Goal: Task Accomplishment & Management: Manage account settings

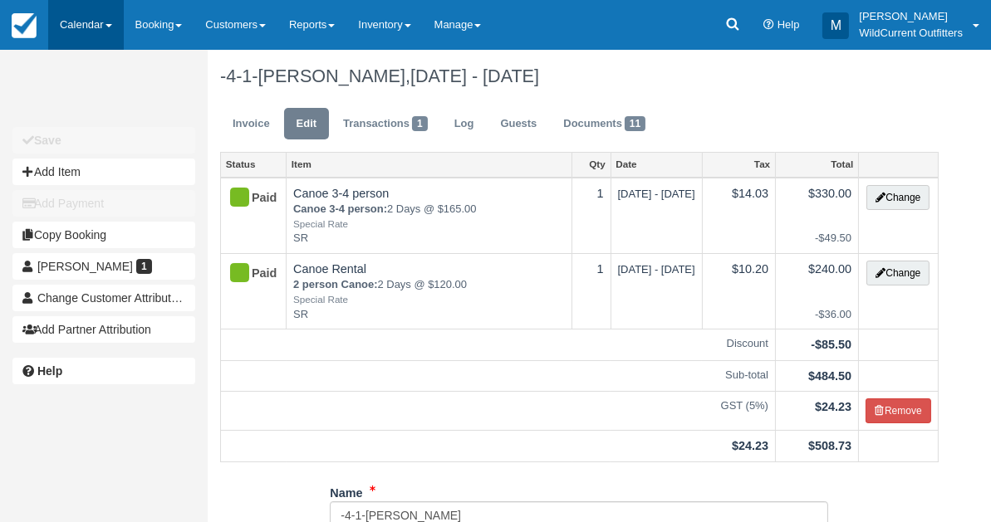
click at [78, 24] on link "Calendar" at bounding box center [86, 25] width 76 height 50
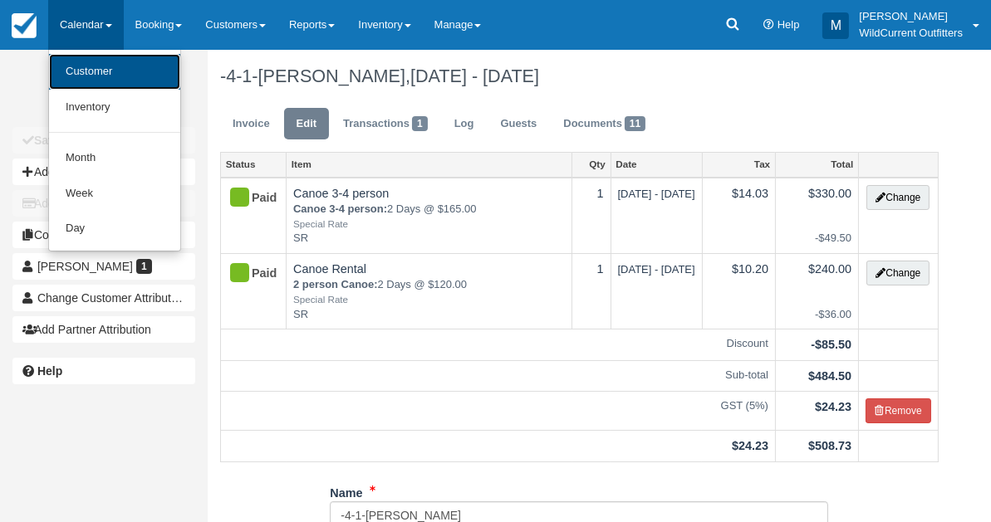
click at [79, 64] on link "Customer" at bounding box center [114, 72] width 131 height 36
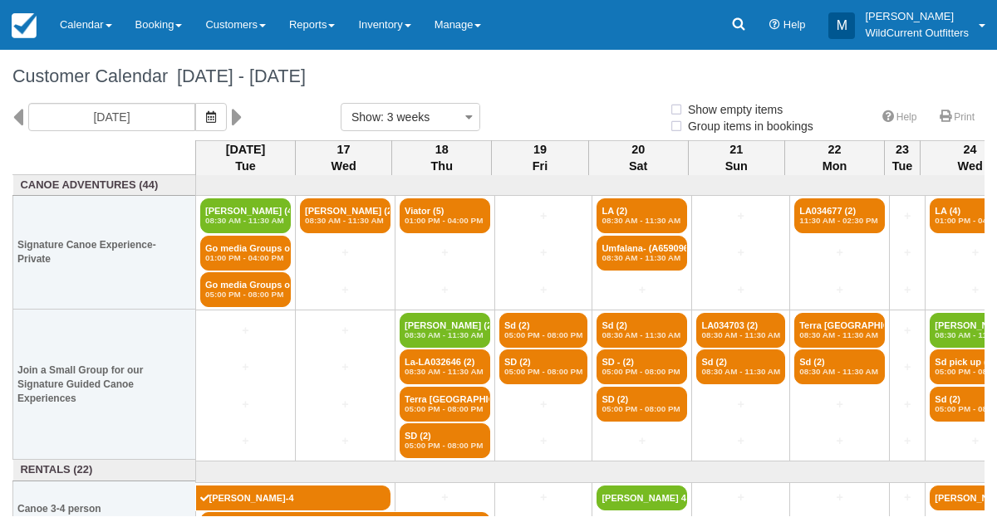
select select
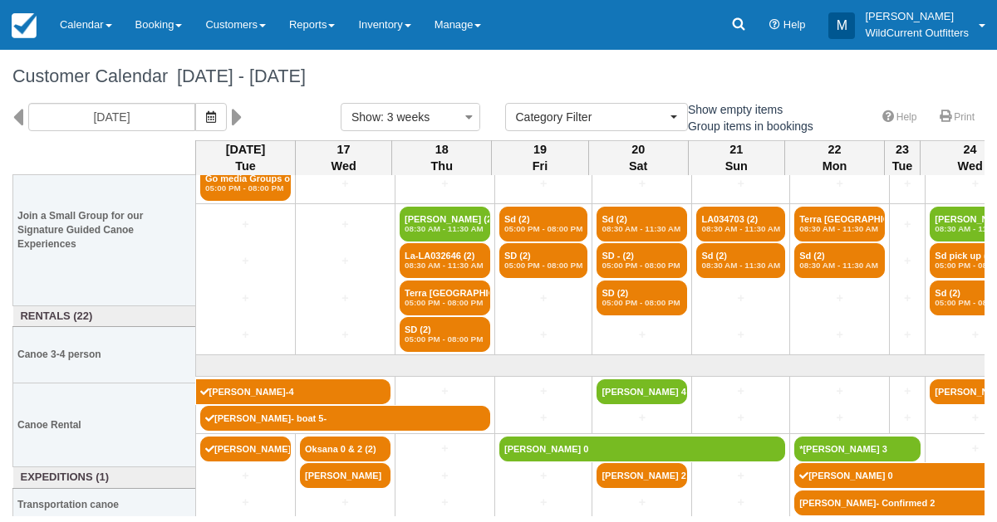
scroll to position [160, 0]
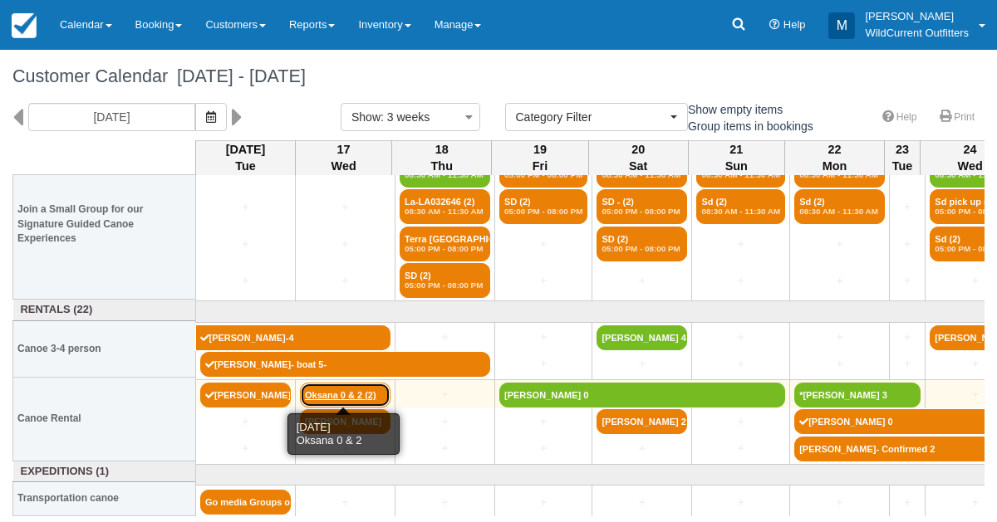
click at [332, 395] on link "Oksana 0 & 2 (2)" at bounding box center [345, 395] width 91 height 25
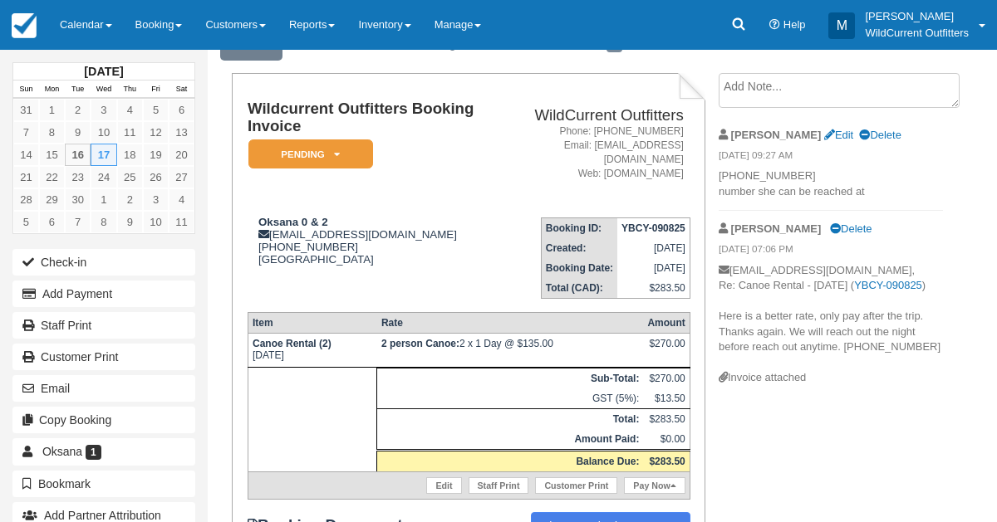
scroll to position [77, 0]
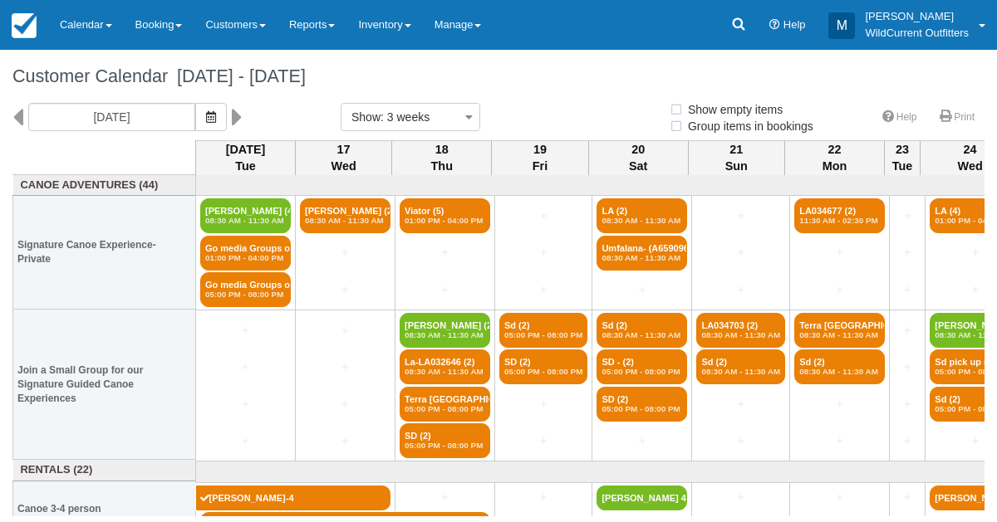
select select
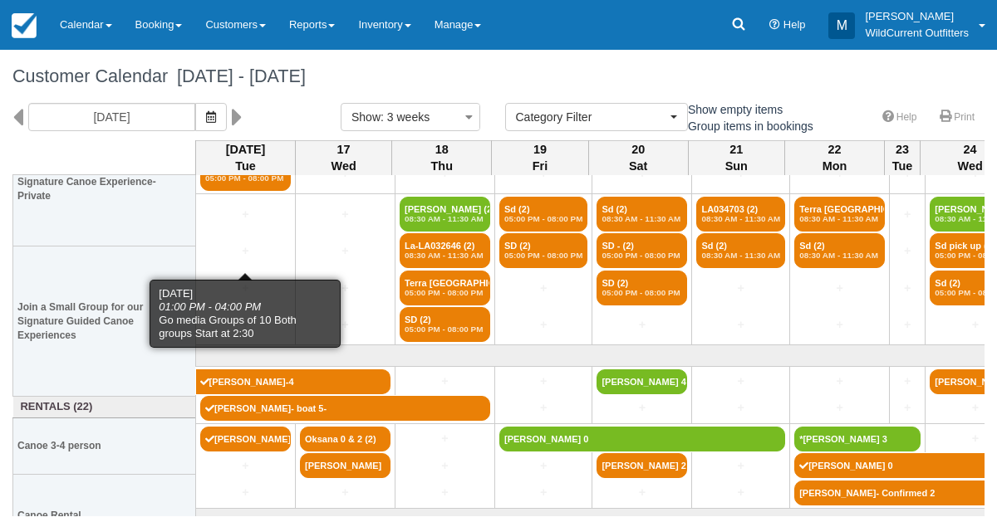
scroll to position [160, 0]
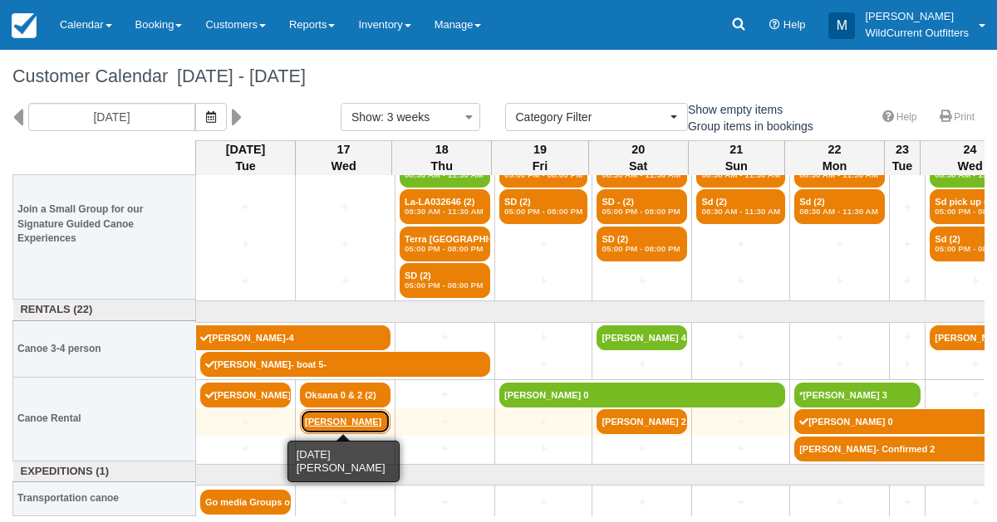
click at [332, 419] on link "[PERSON_NAME]" at bounding box center [345, 422] width 91 height 25
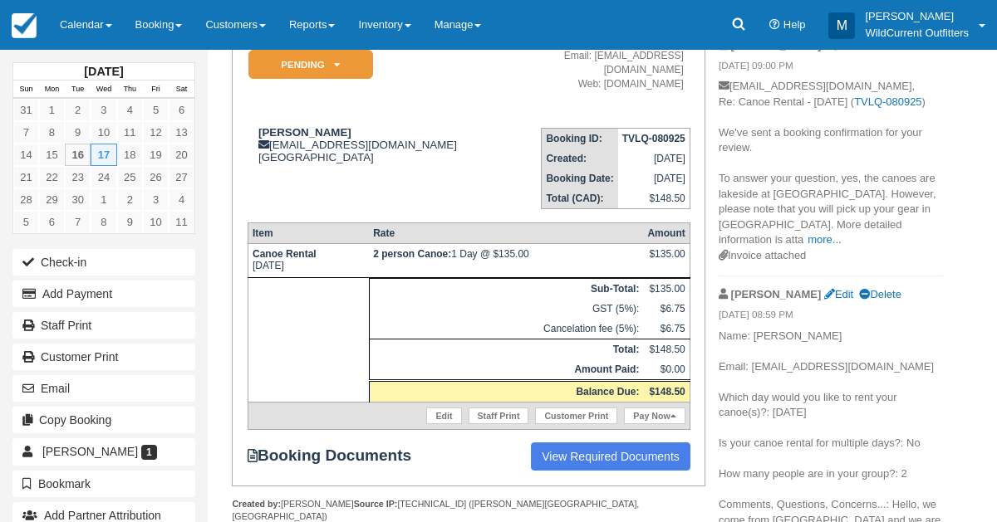
scroll to position [174, 0]
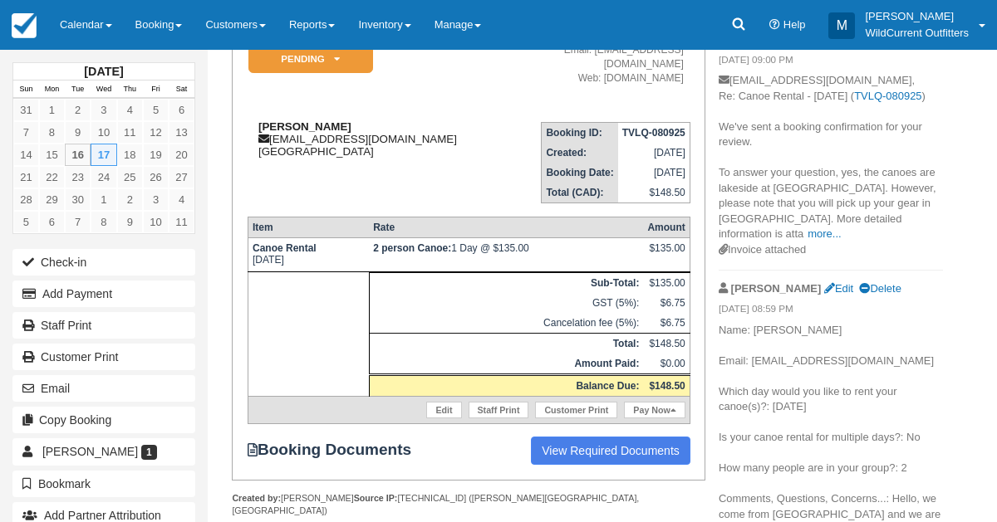
drag, startPoint x: 356, startPoint y: 110, endPoint x: 248, endPoint y: 107, distance: 108.0
click at [248, 120] on div "Reinert Bernard breinert@wanadoo.fr Canada" at bounding box center [373, 138] width 250 height 37
copy strong "[PERSON_NAME]"
click at [81, 29] on link "Calendar" at bounding box center [86, 25] width 76 height 50
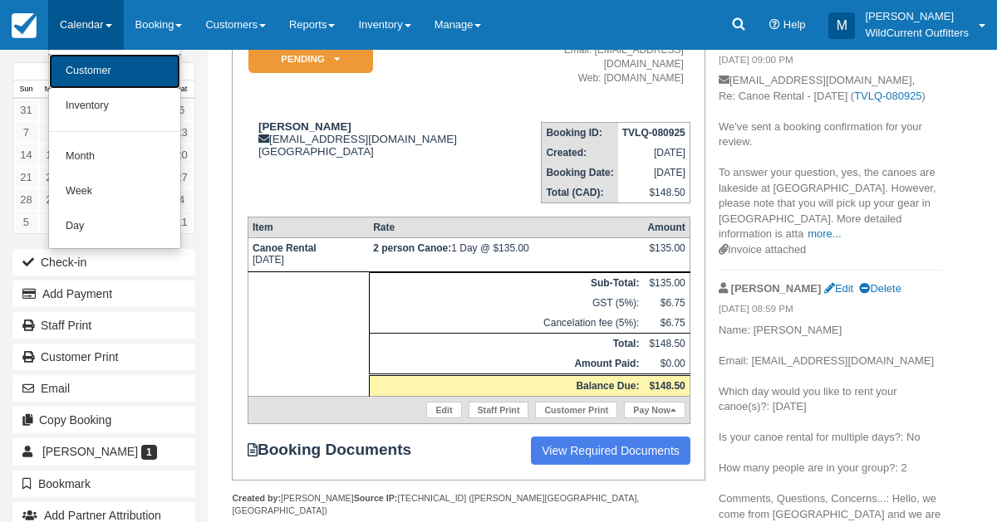
click at [78, 86] on link "Customer" at bounding box center [114, 71] width 131 height 35
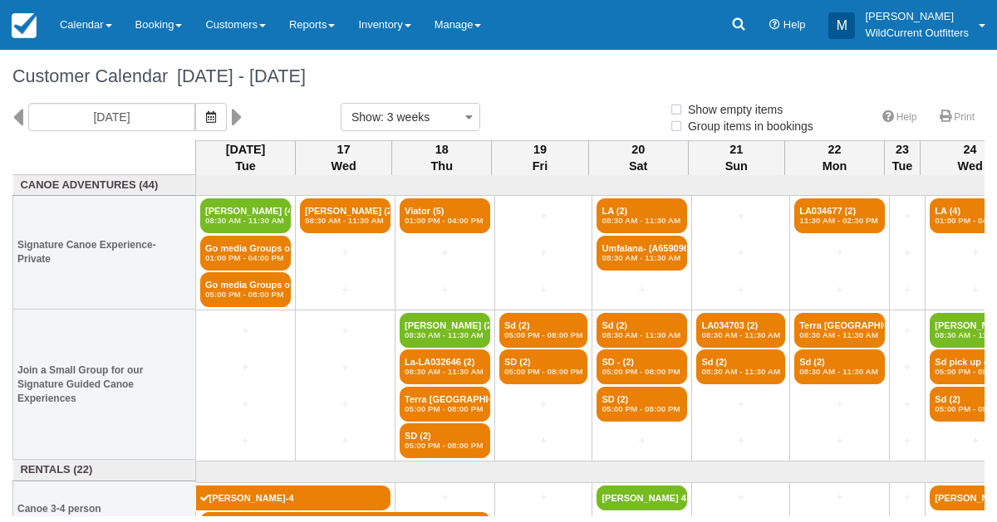
select select
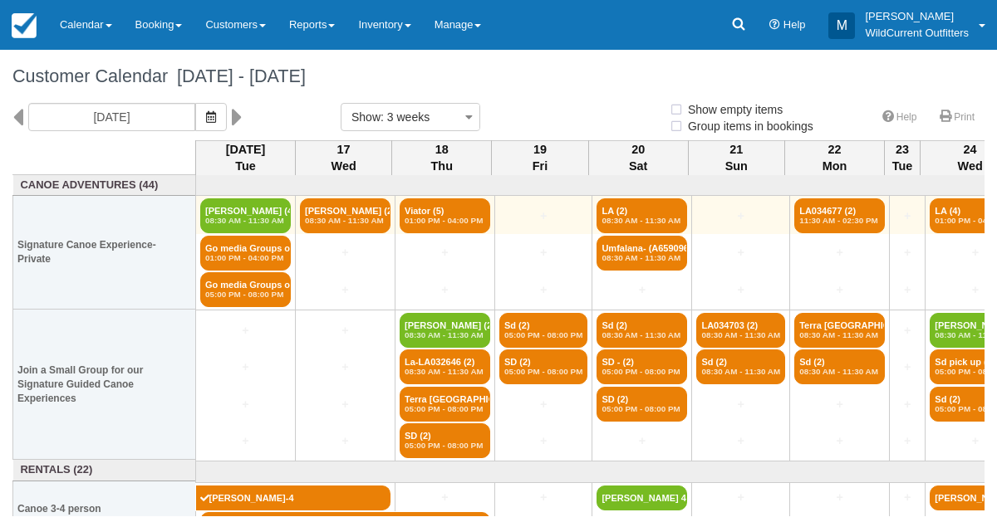
select select
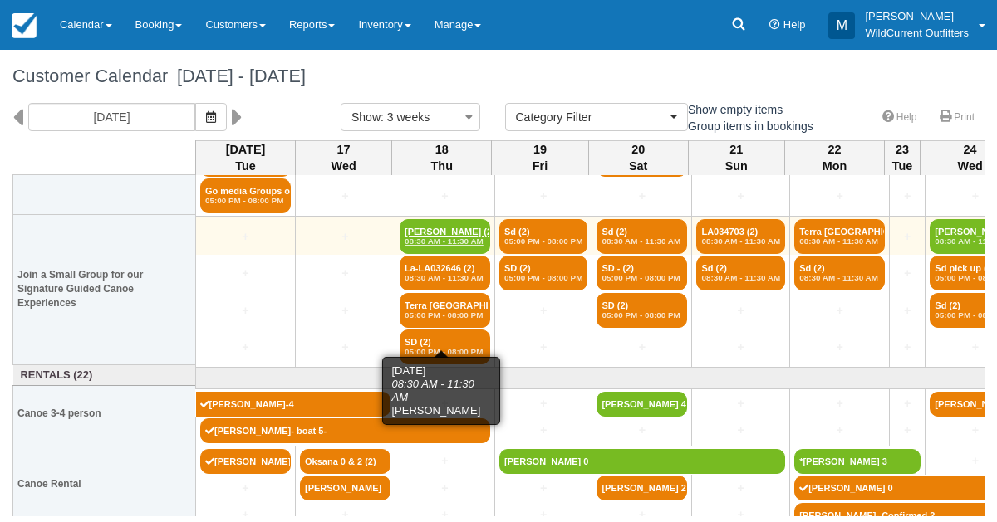
scroll to position [95, 0]
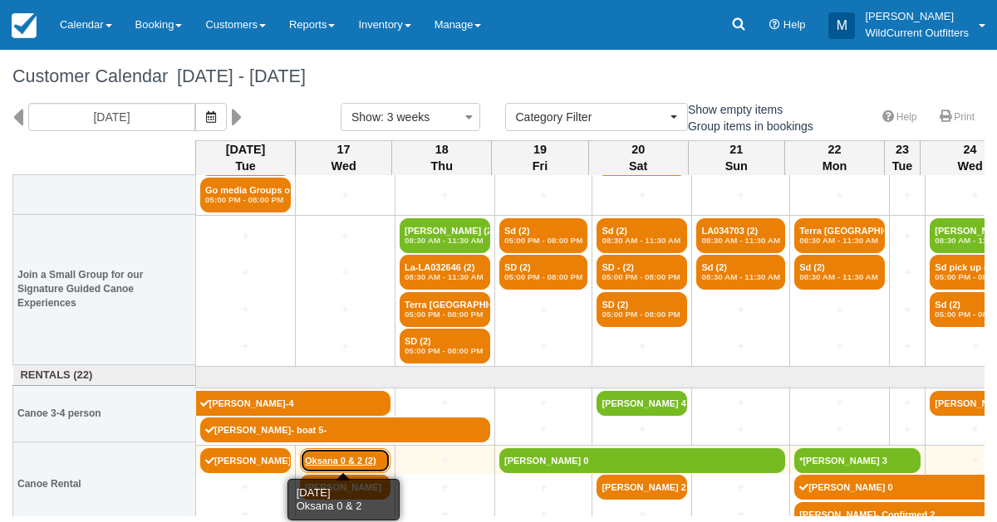
click at [341, 461] on link "Oksana 0 & 2 (2)" at bounding box center [345, 461] width 91 height 25
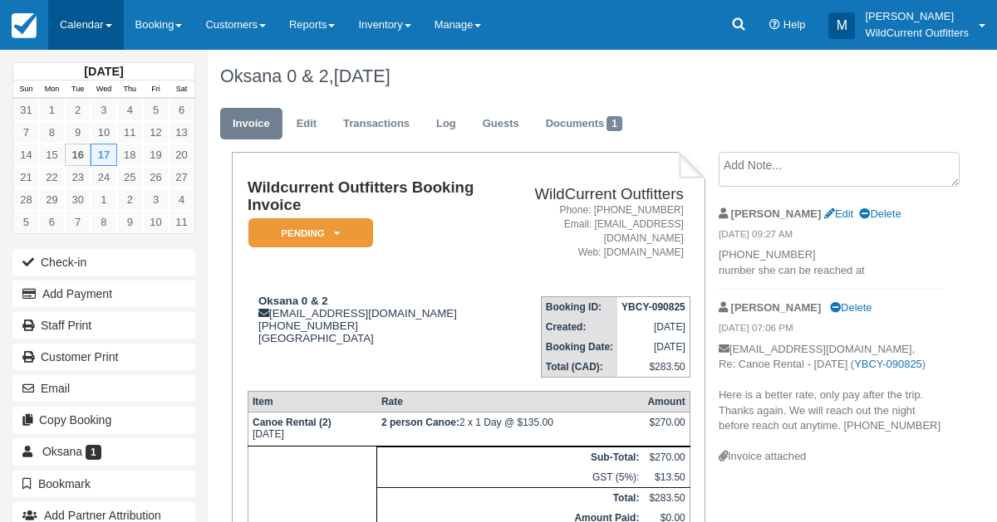
click at [81, 5] on link "Calendar" at bounding box center [86, 25] width 76 height 50
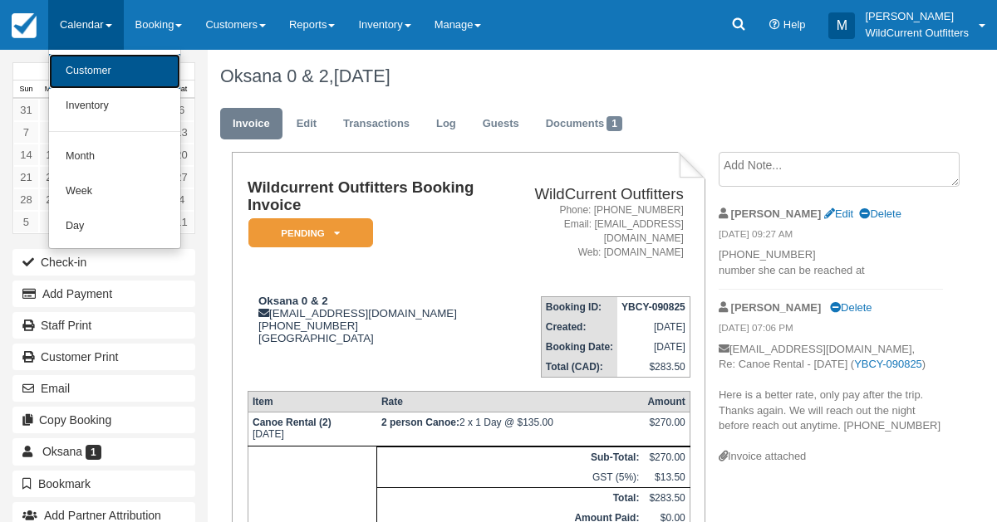
click at [90, 76] on link "Customer" at bounding box center [114, 71] width 131 height 35
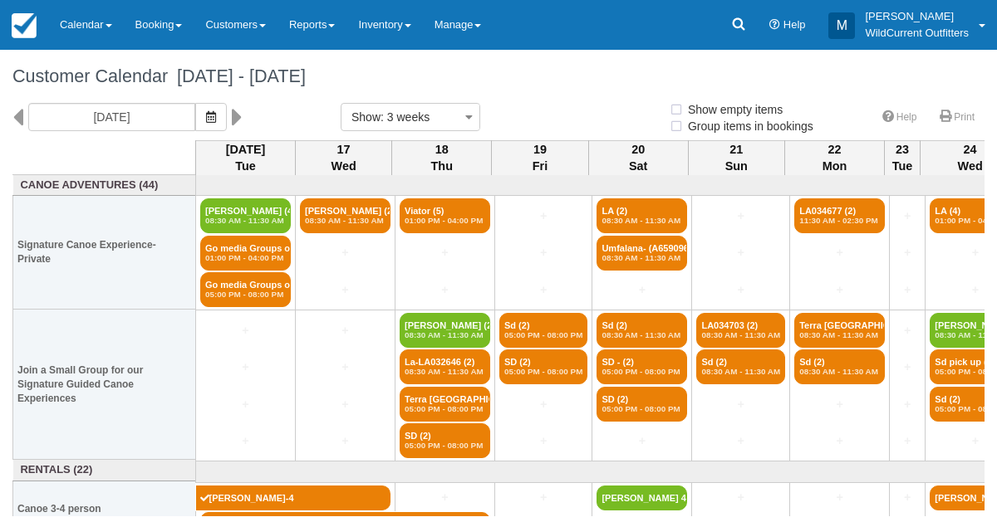
select select
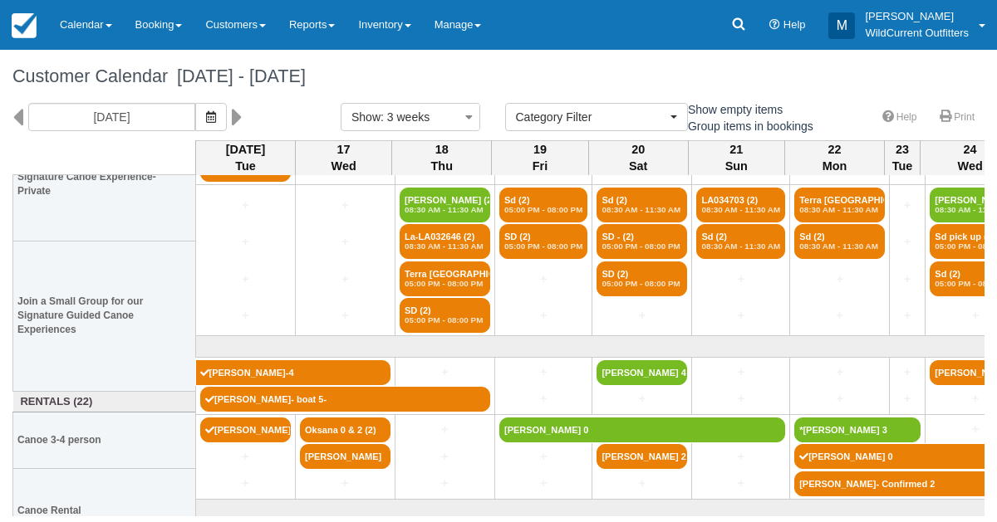
scroll to position [160, 0]
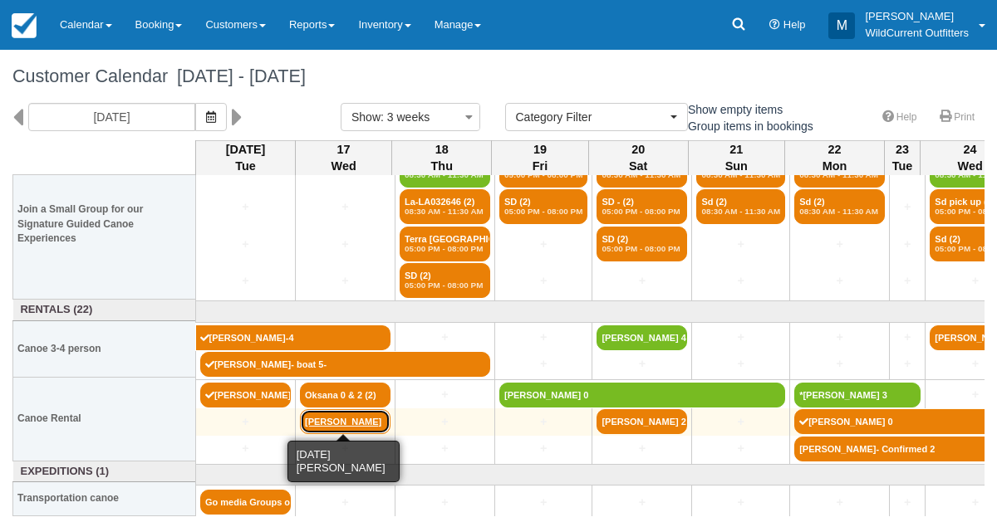
click at [353, 422] on link "[PERSON_NAME]" at bounding box center [345, 422] width 91 height 25
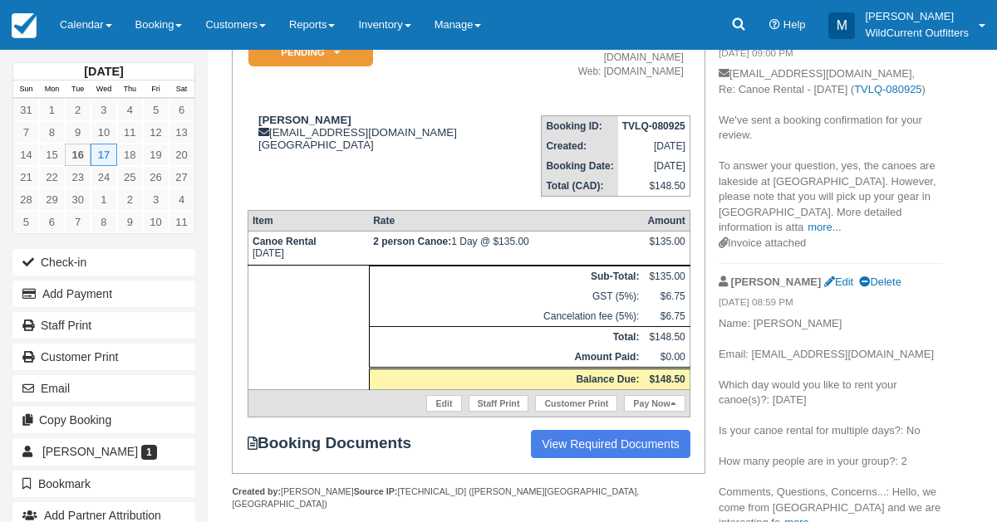
scroll to position [199, 0]
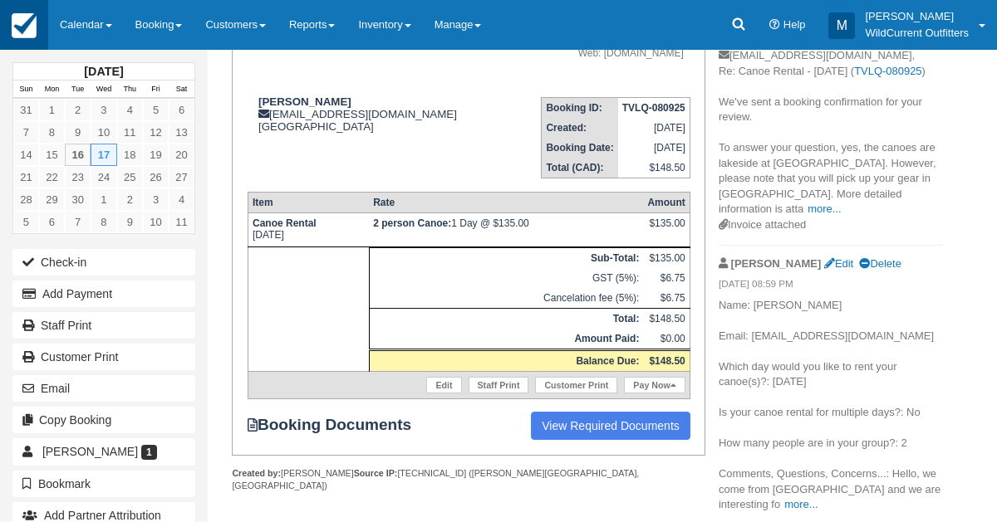
click at [14, 22] on img at bounding box center [24, 25] width 25 height 25
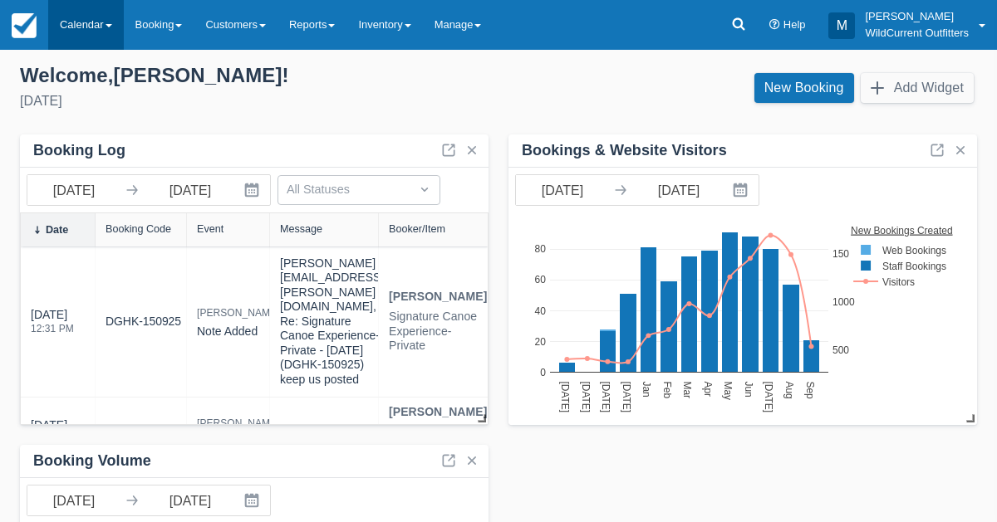
click at [67, 16] on link "Calendar" at bounding box center [86, 25] width 76 height 50
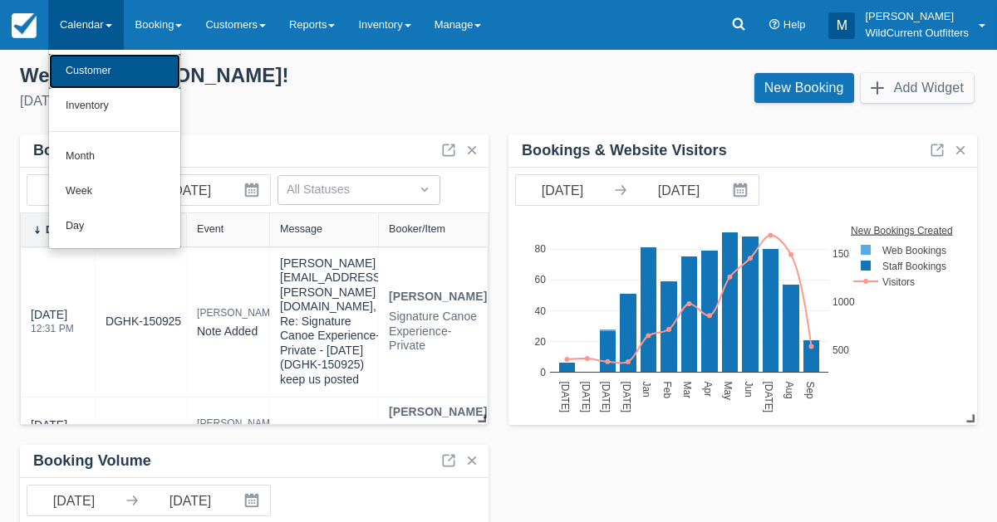
click at [69, 57] on link "Customer" at bounding box center [114, 71] width 131 height 35
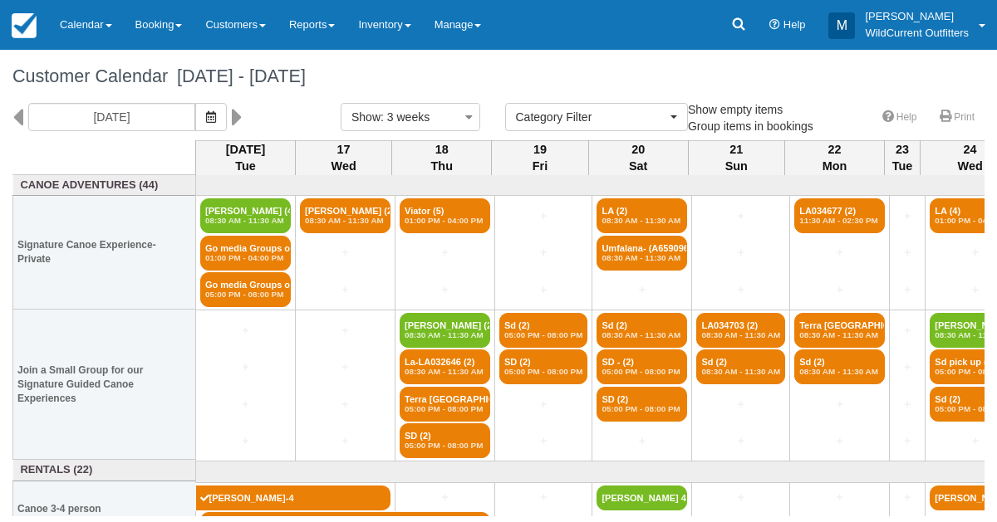
select select
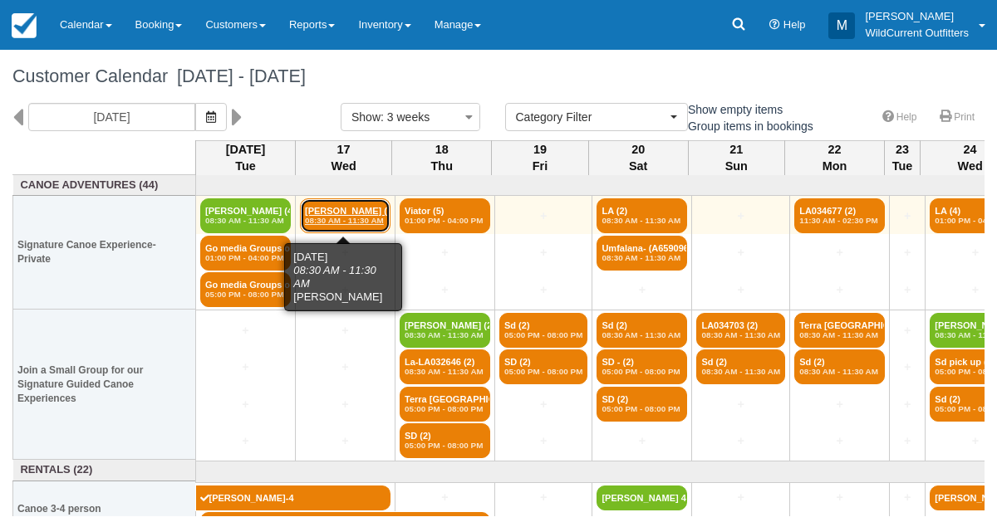
click at [324, 208] on link "[PERSON_NAME] (2) 08:30 AM - 11:30 AM" at bounding box center [345, 216] width 91 height 35
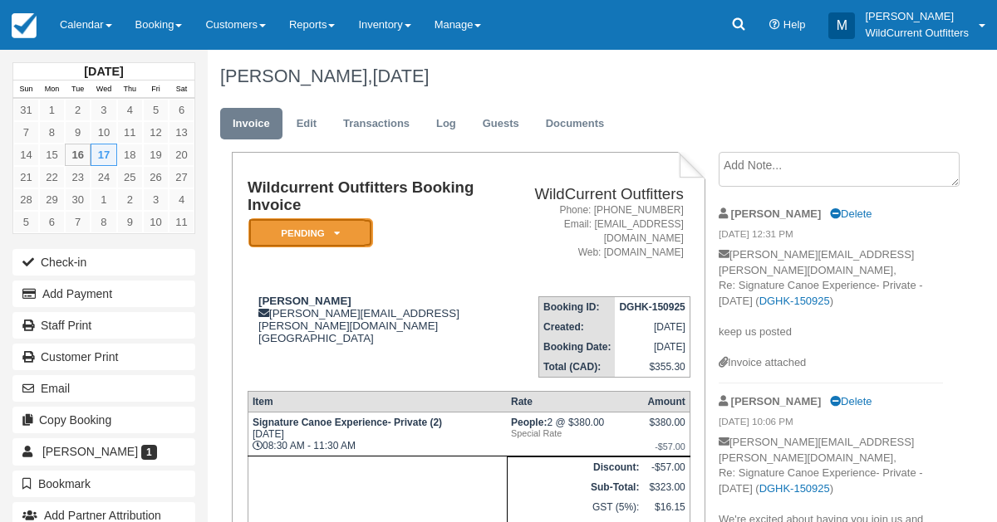
click at [342, 229] on em "Pending" at bounding box center [310, 232] width 125 height 29
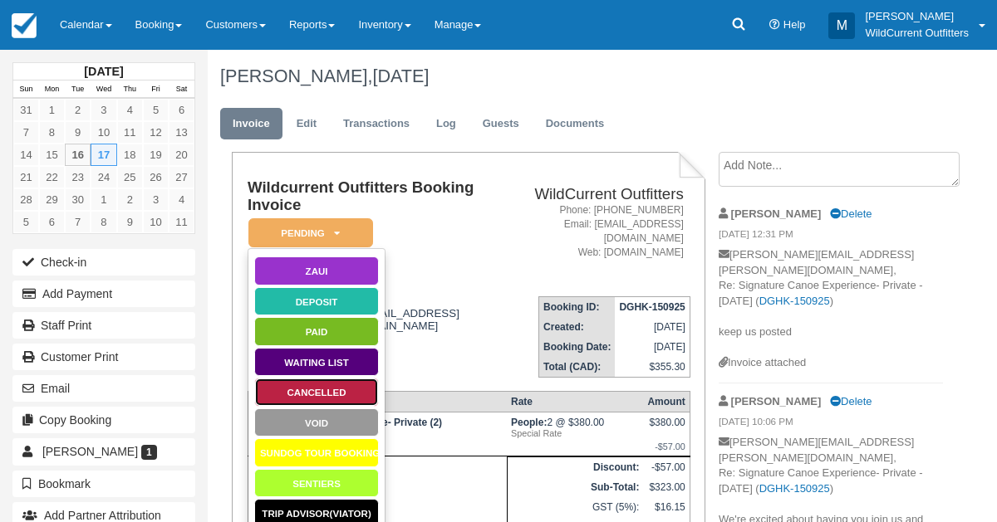
click at [299, 398] on link "Cancelled" at bounding box center [316, 392] width 125 height 29
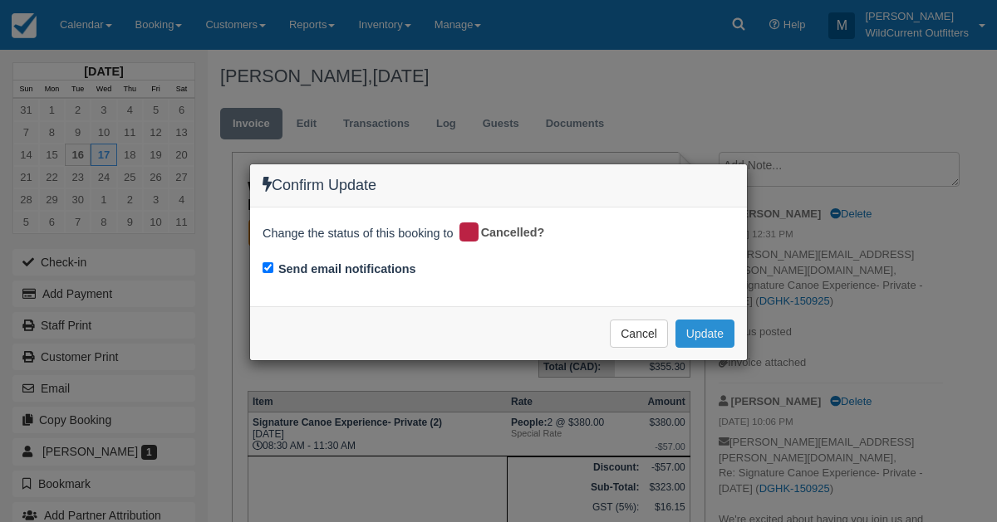
click at [693, 326] on button "Update" at bounding box center [704, 334] width 59 height 28
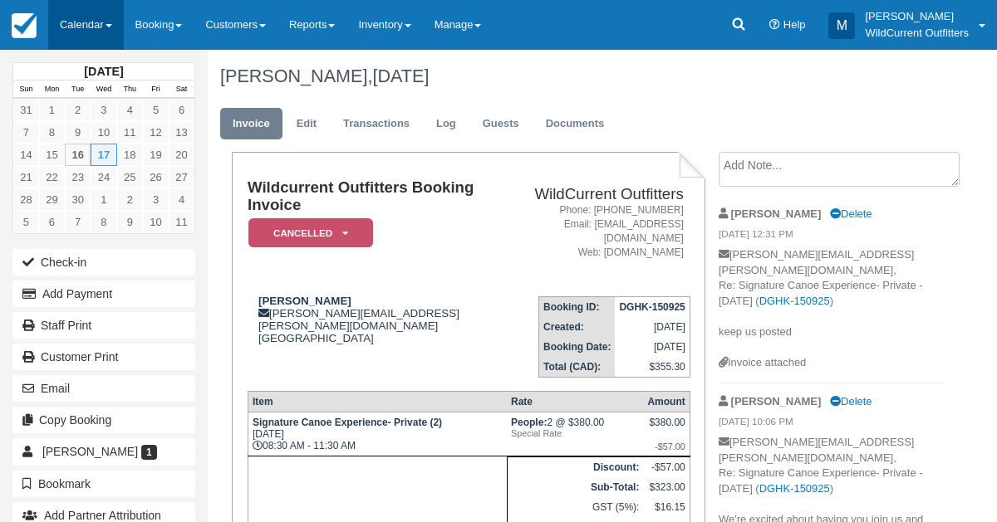
click at [68, 22] on link "Calendar" at bounding box center [86, 25] width 76 height 50
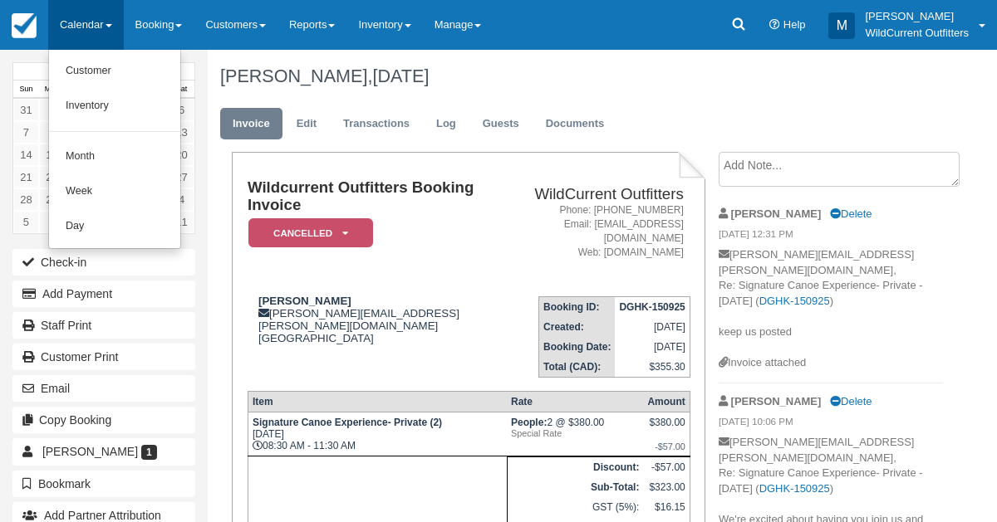
click at [68, 22] on link "Calendar" at bounding box center [86, 25] width 76 height 50
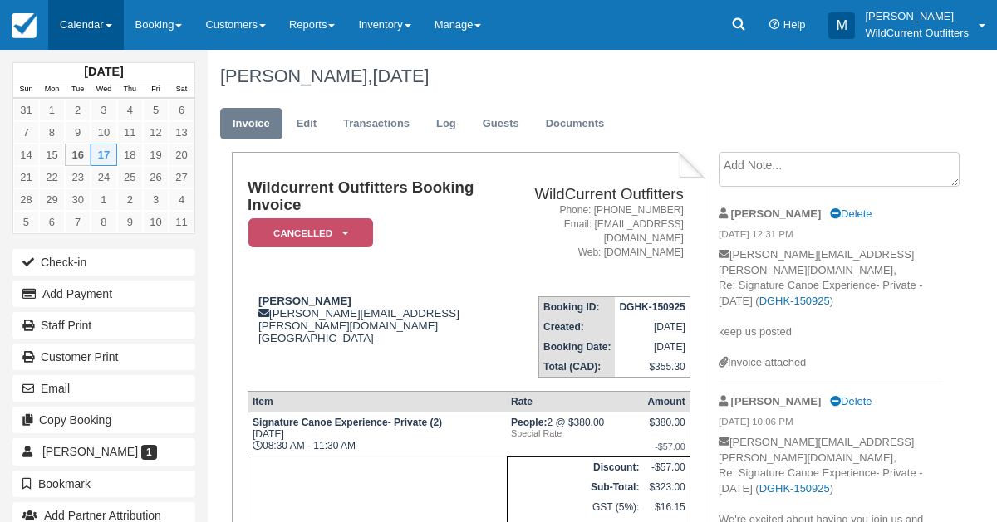
click at [81, 26] on link "Calendar" at bounding box center [86, 25] width 76 height 50
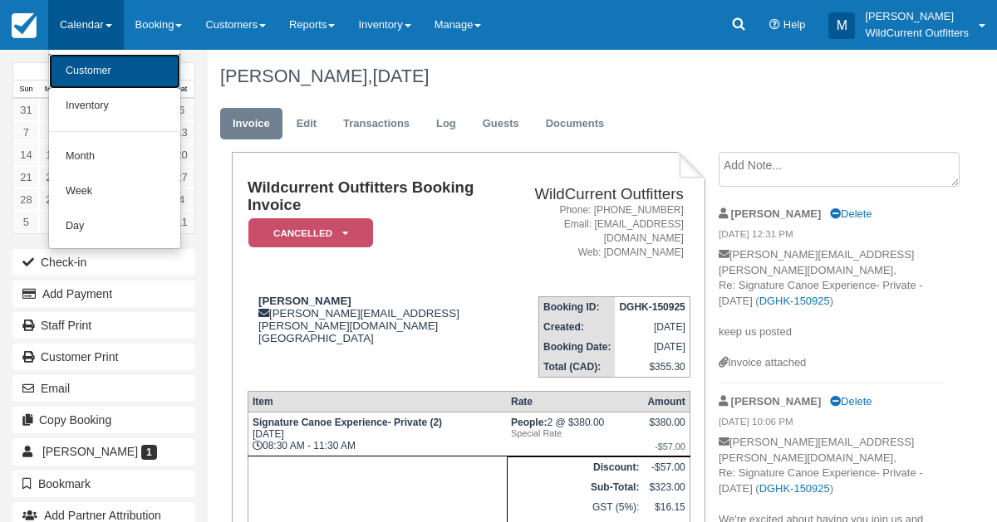
click at [84, 76] on link "Customer" at bounding box center [114, 71] width 131 height 35
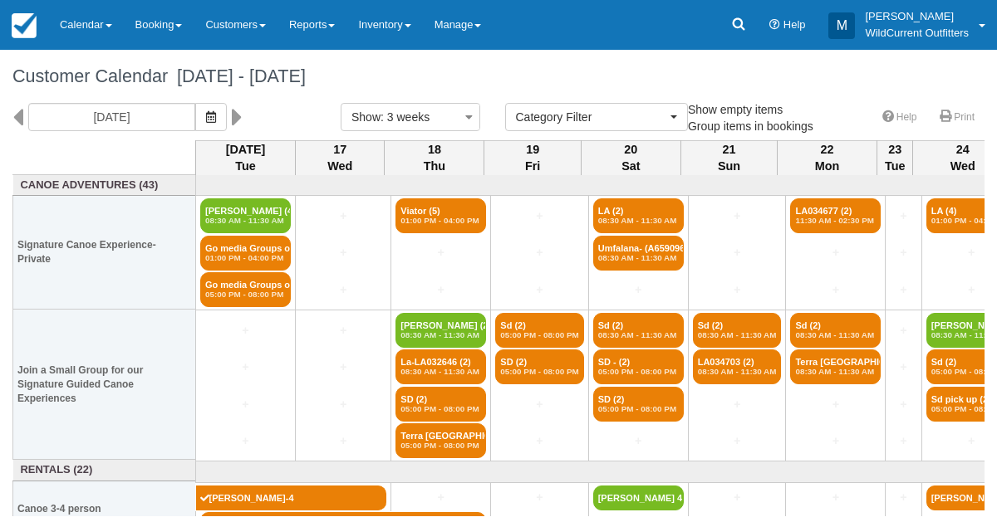
select select
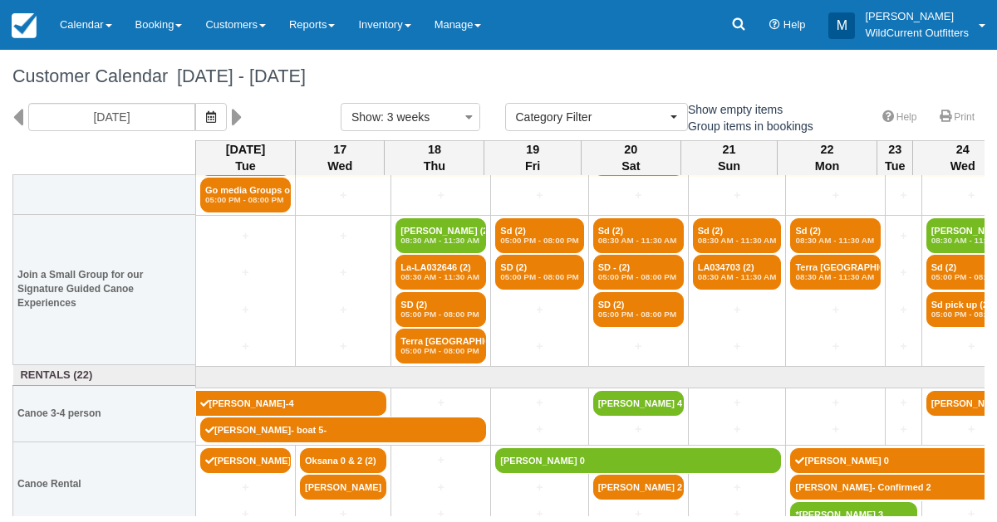
scroll to position [160, 0]
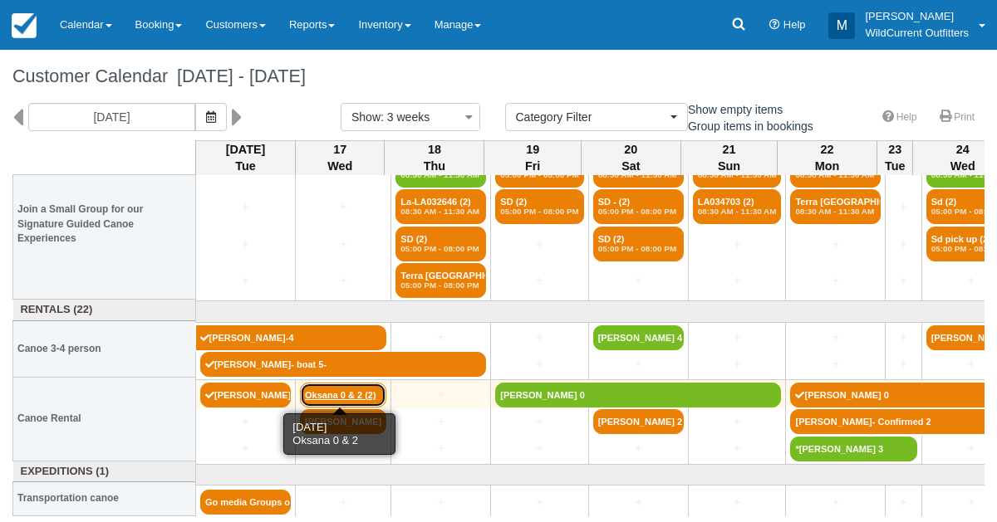
click at [350, 395] on link "Oksana 0 & 2 (2)" at bounding box center [343, 395] width 86 height 25
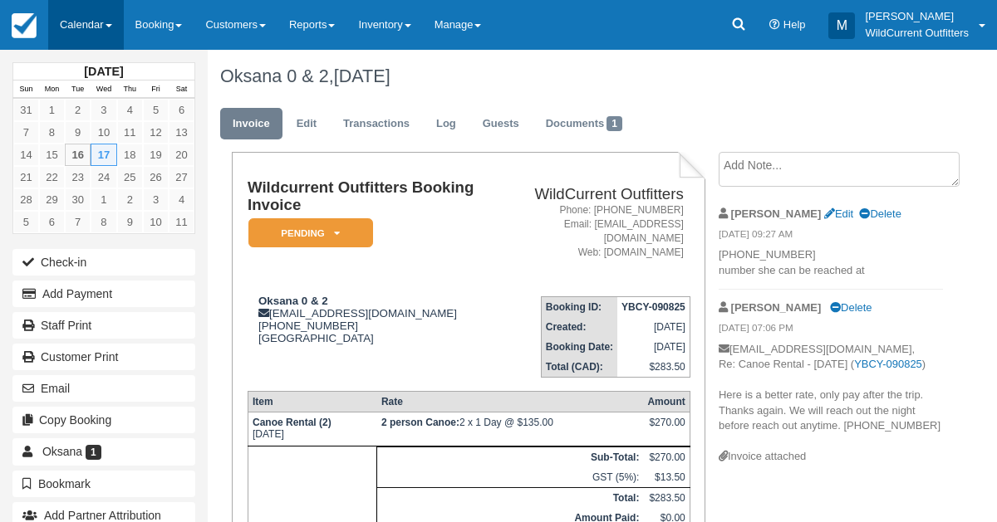
click at [91, 18] on link "Calendar" at bounding box center [86, 25] width 76 height 50
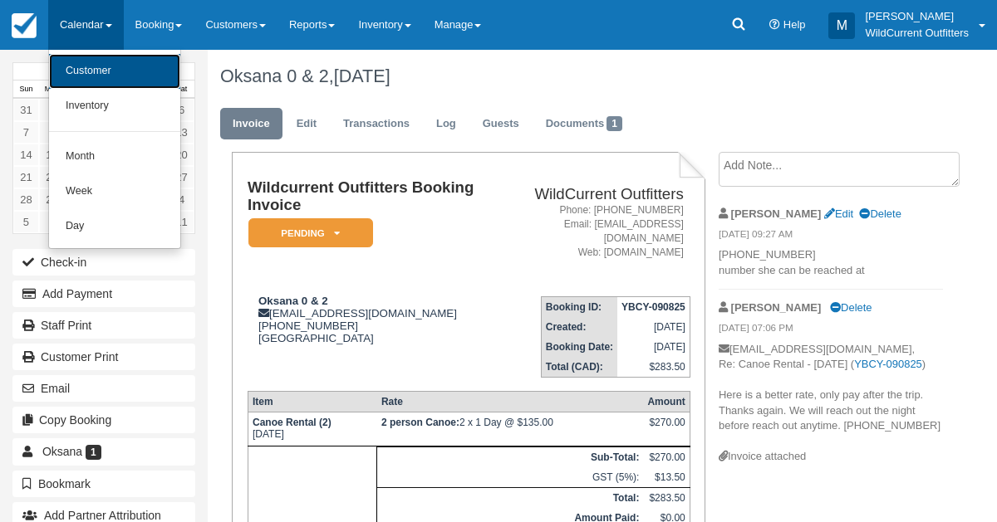
click at [87, 65] on link "Customer" at bounding box center [114, 71] width 131 height 35
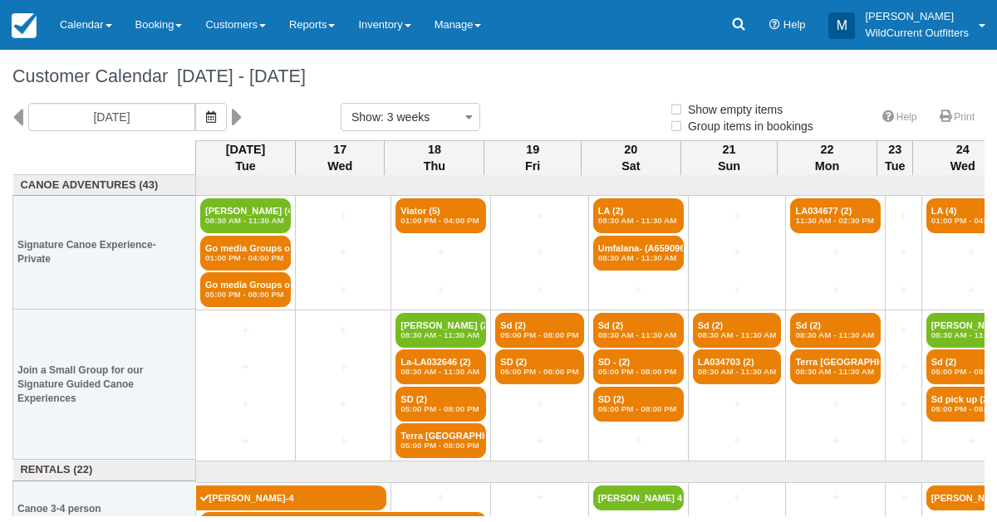
select select
click at [21, 117] on icon at bounding box center [17, 117] width 11 height 28
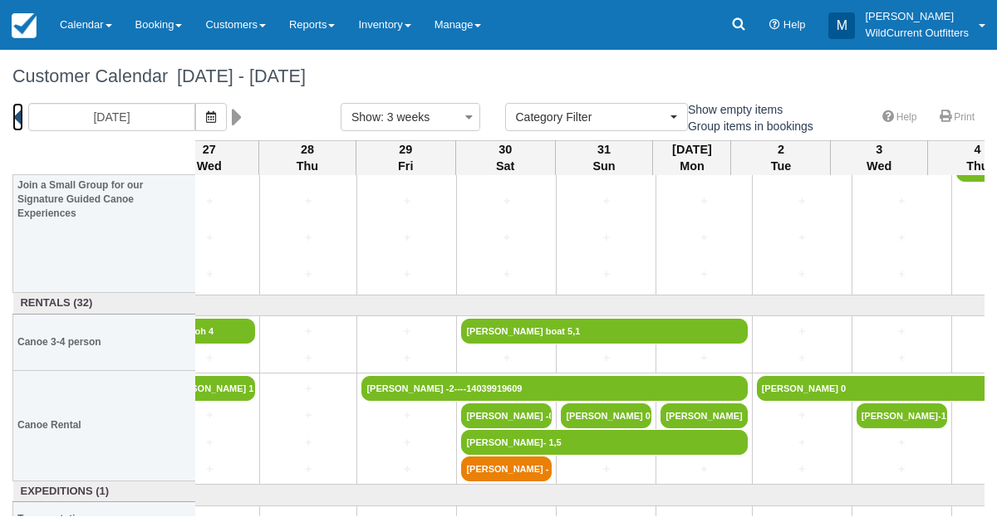
scroll to position [203, 0]
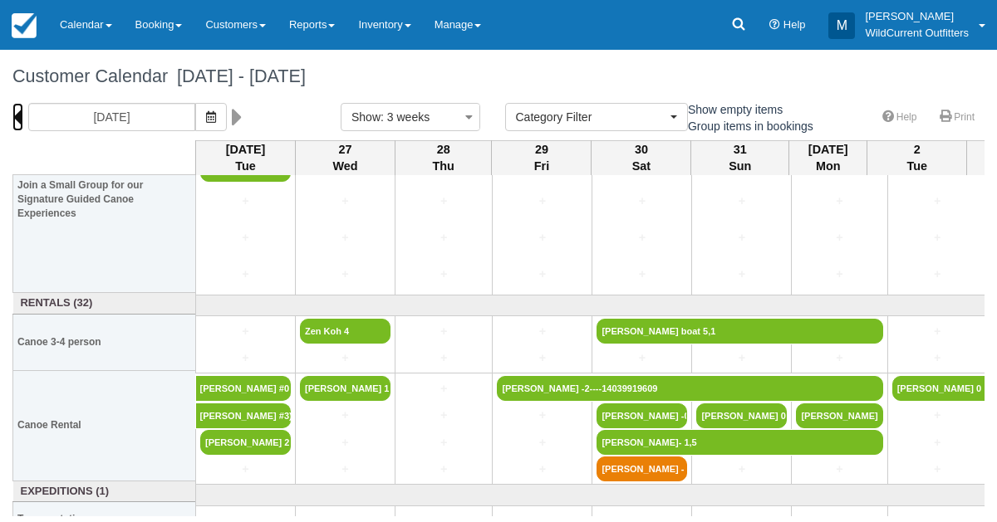
click at [17, 110] on icon at bounding box center [17, 117] width 11 height 28
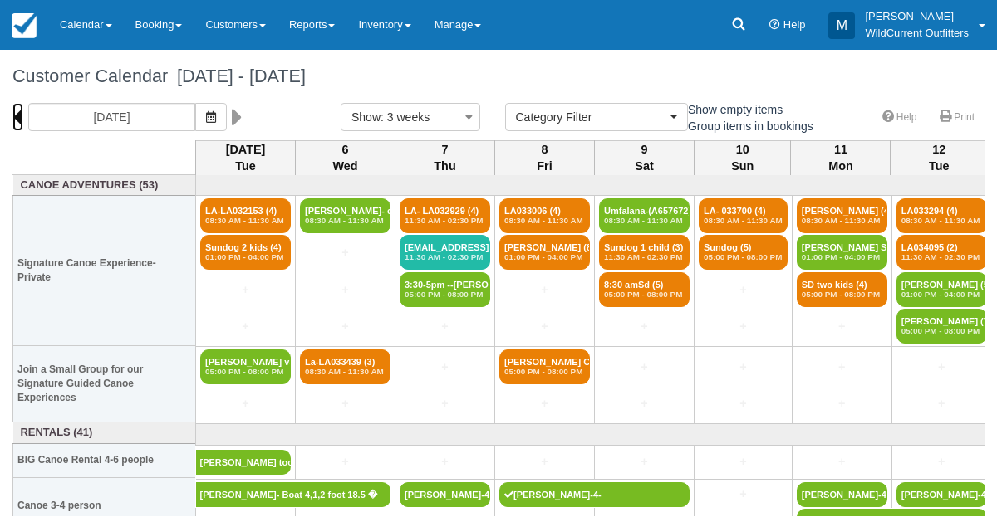
click at [17, 110] on icon at bounding box center [17, 117] width 11 height 28
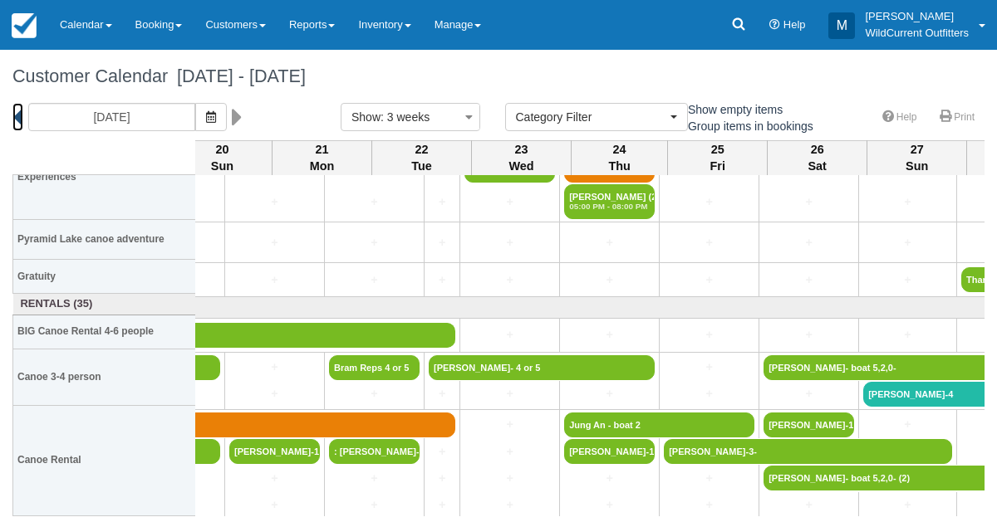
scroll to position [239, 0]
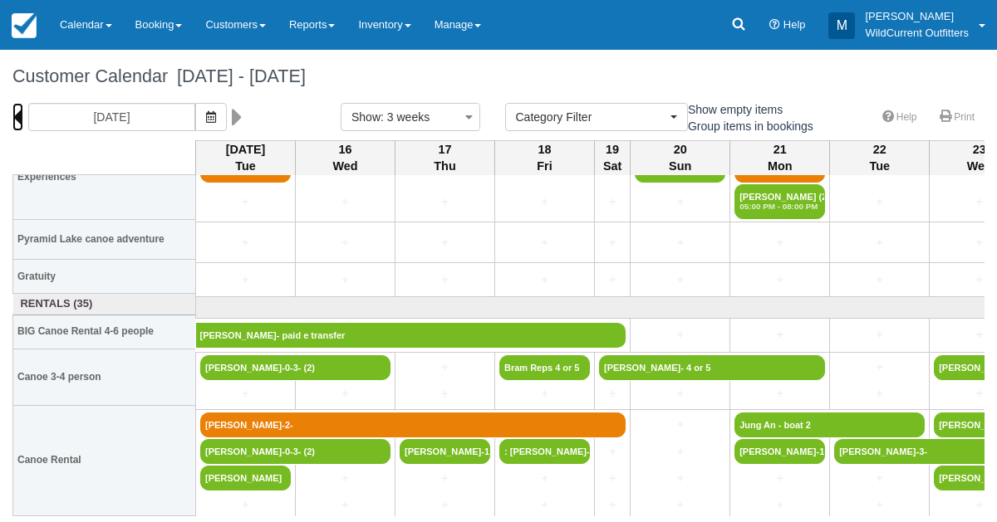
click at [22, 118] on icon at bounding box center [17, 117] width 11 height 28
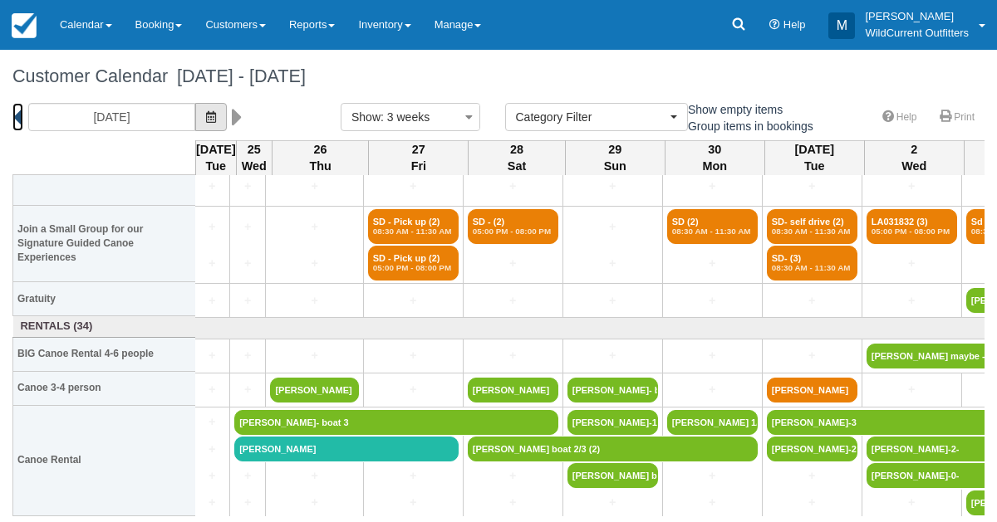
scroll to position [104, 0]
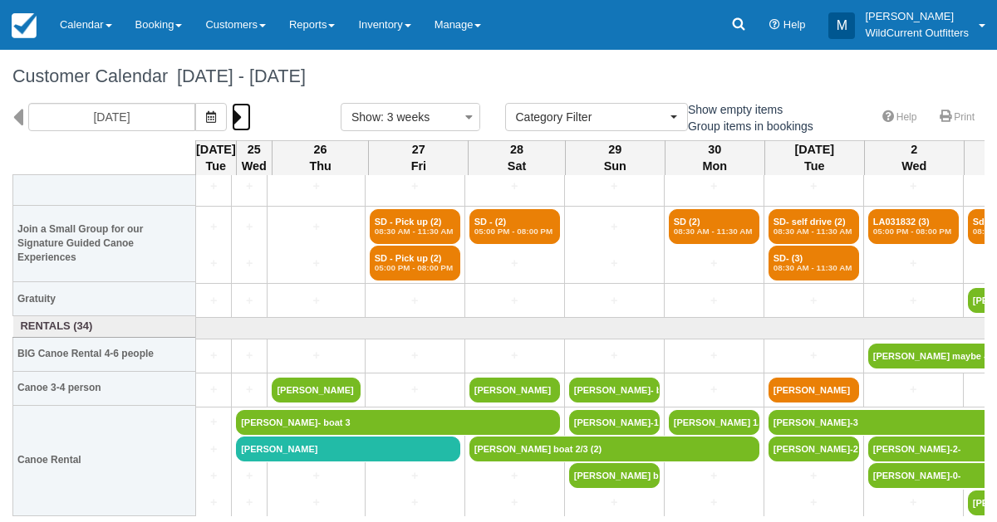
click at [243, 111] on icon at bounding box center [237, 117] width 11 height 28
type input "[DATE]"
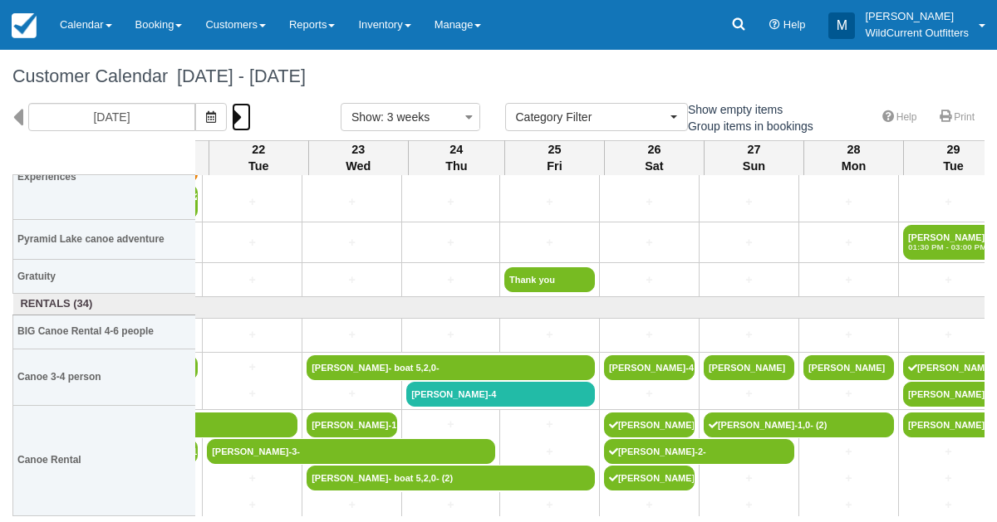
scroll to position [239, 536]
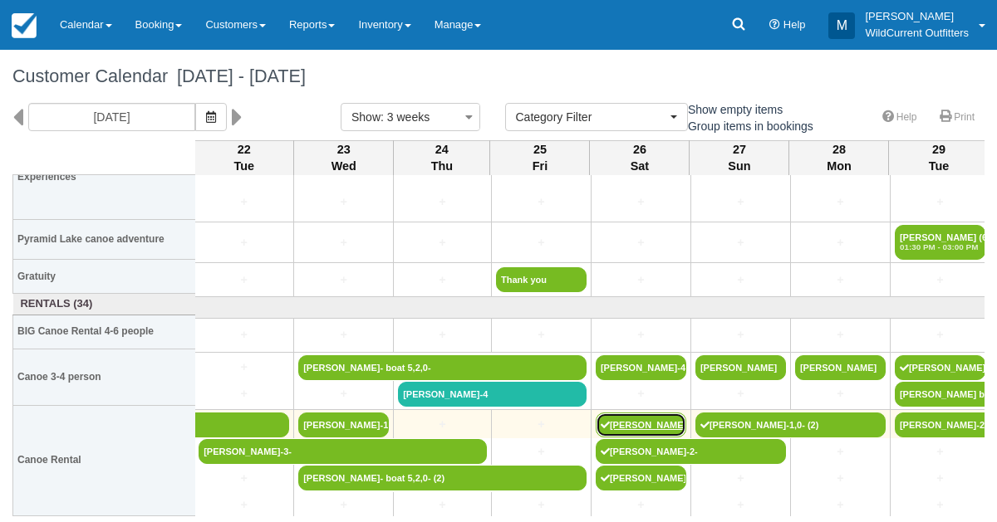
click at [655, 418] on link "[PERSON_NAME]-0-" at bounding box center [641, 425] width 91 height 25
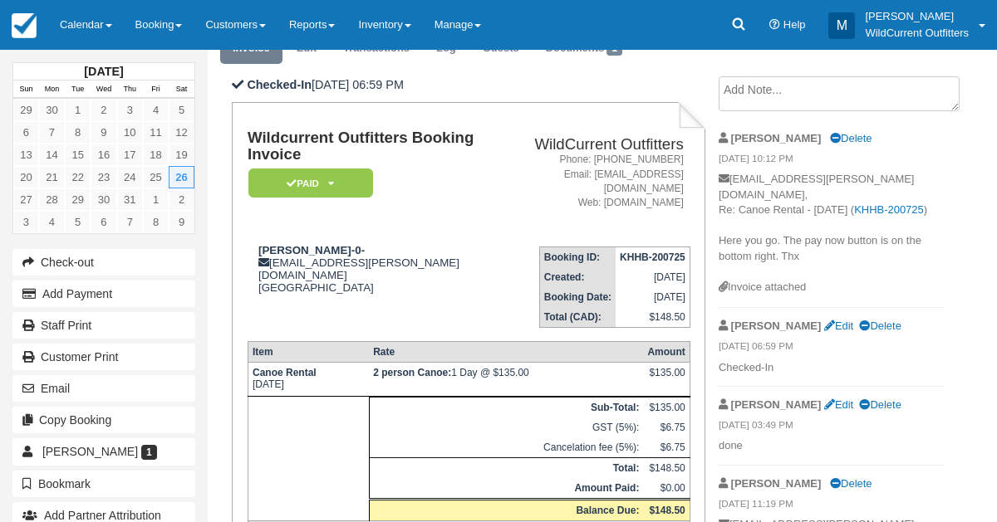
scroll to position [76, 0]
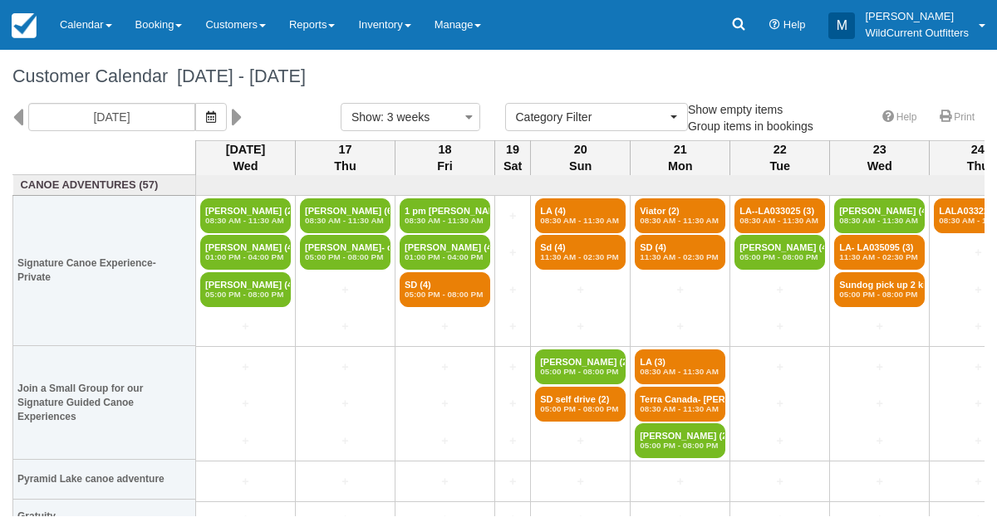
select select
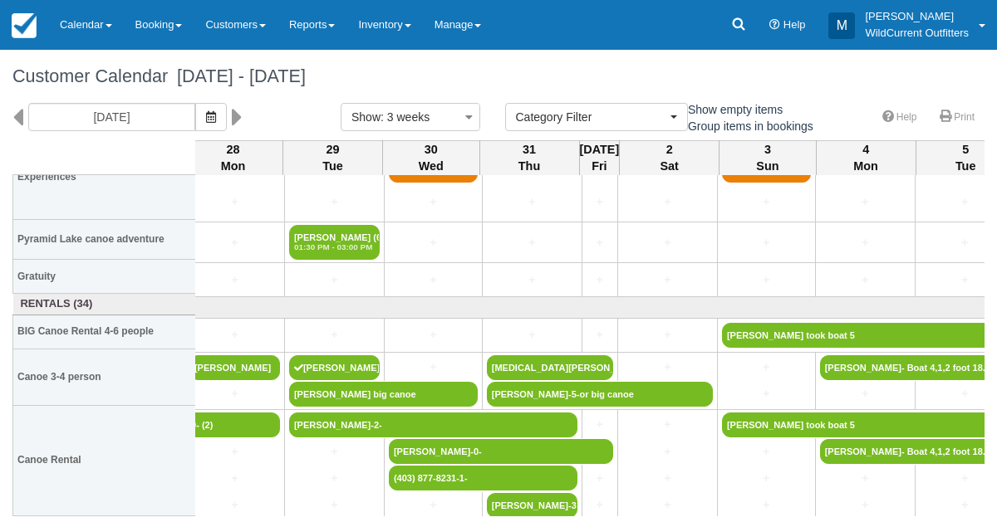
scroll to position [239, 1268]
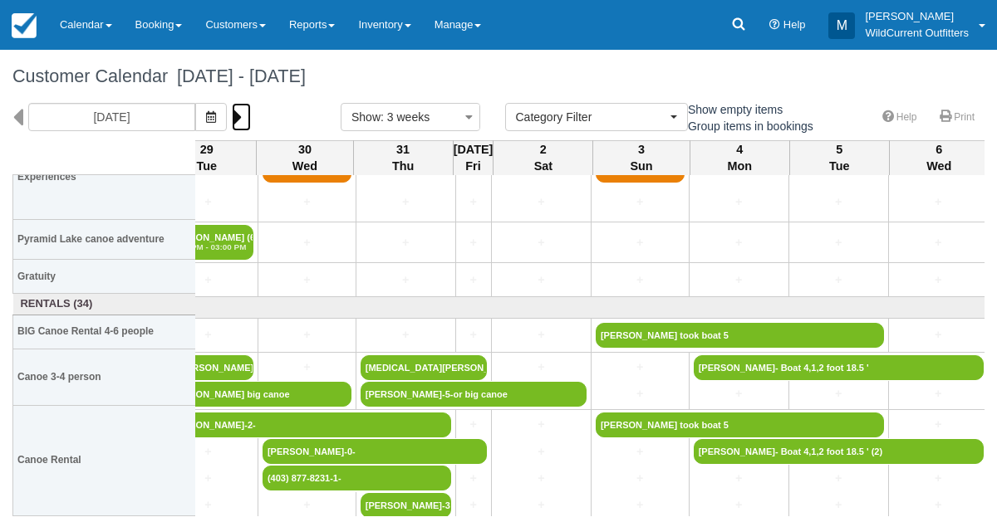
click at [243, 118] on icon at bounding box center [237, 117] width 11 height 28
type input "[DATE]"
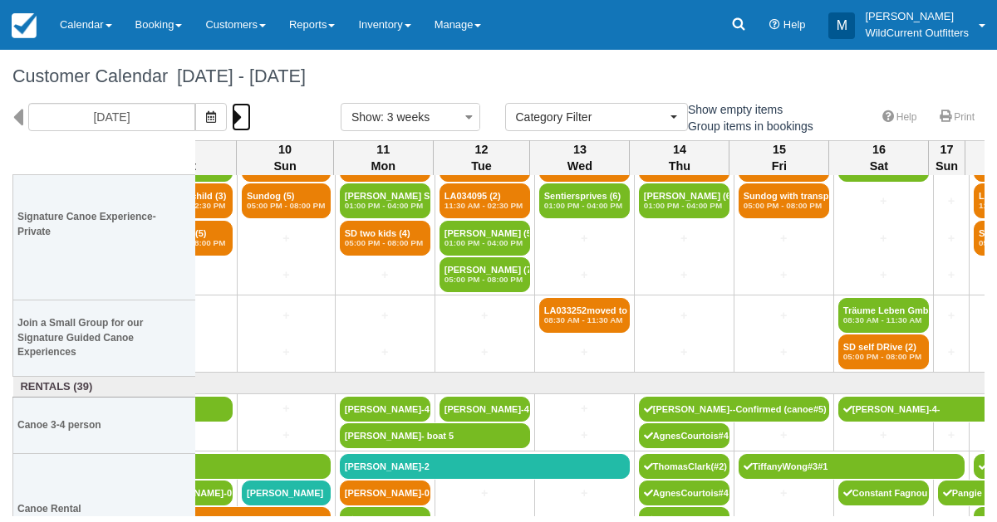
scroll to position [94, 258]
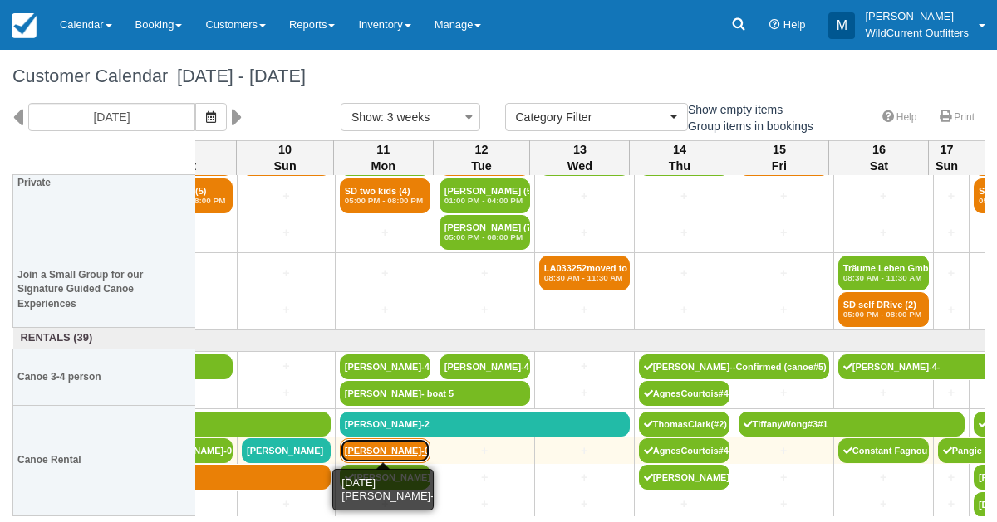
click at [373, 450] on link "[PERSON_NAME]-0-" at bounding box center [385, 451] width 91 height 25
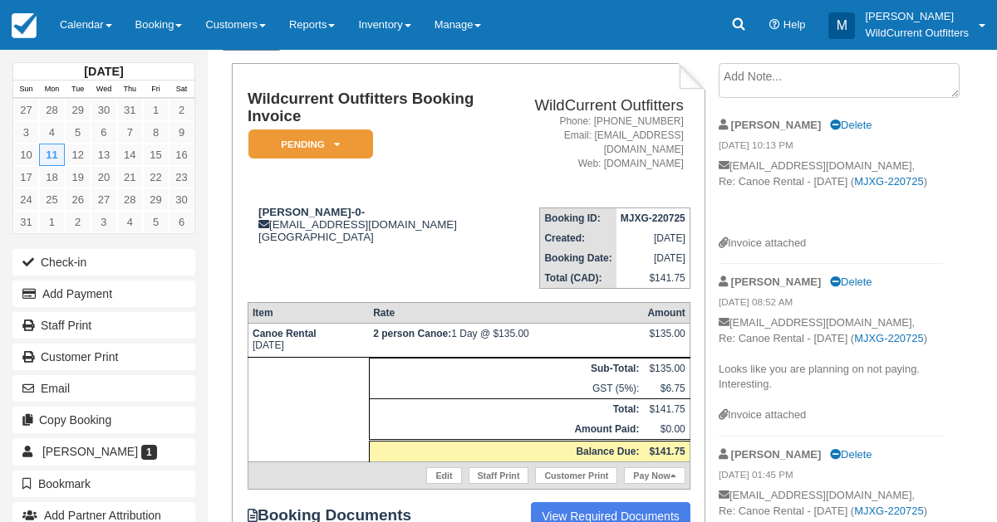
scroll to position [92, 0]
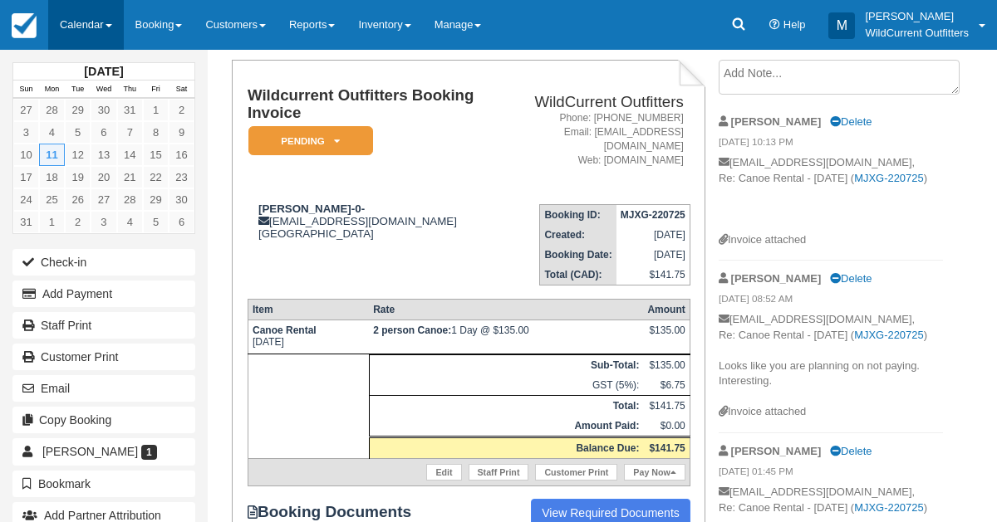
click at [84, 26] on link "Calendar" at bounding box center [86, 25] width 76 height 50
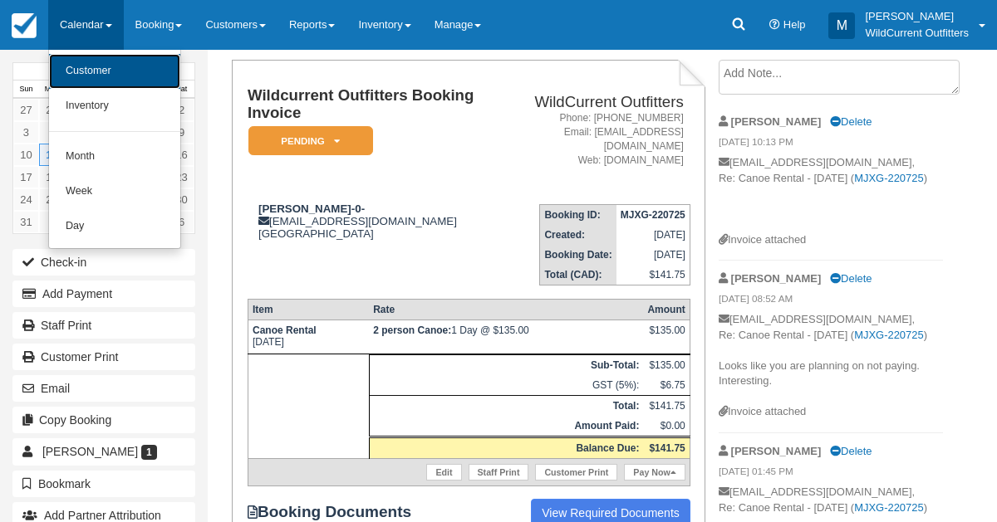
click at [90, 81] on link "Customer" at bounding box center [114, 71] width 131 height 35
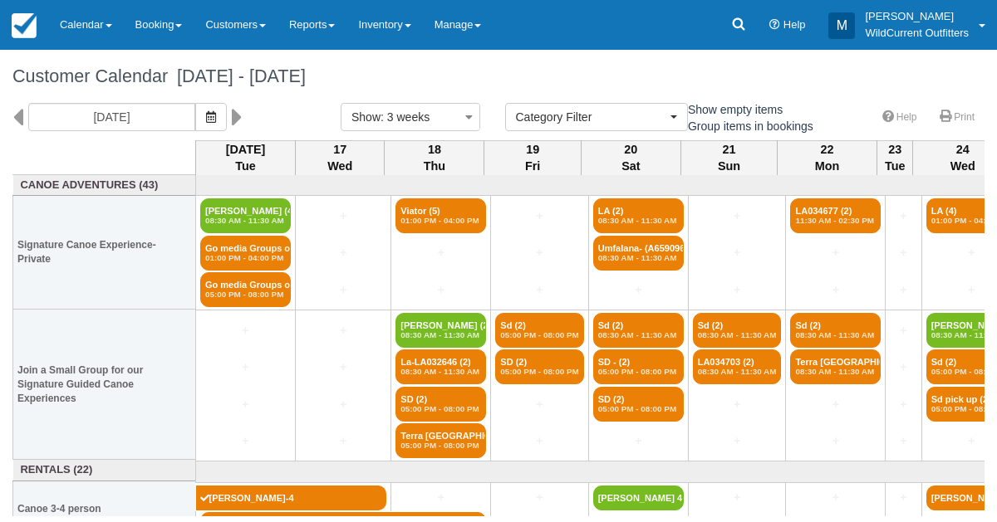
select select
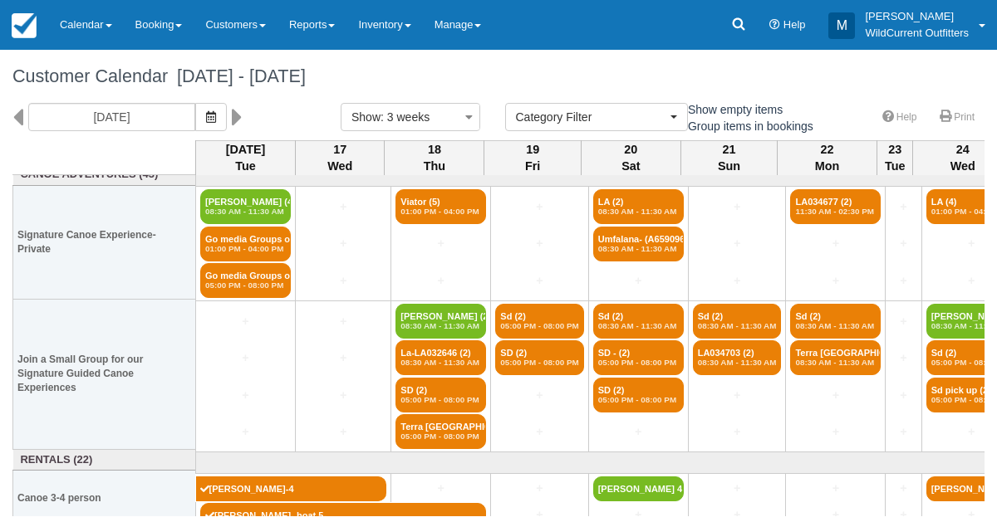
scroll to position [2, 0]
